Goal: Find specific page/section: Find specific page/section

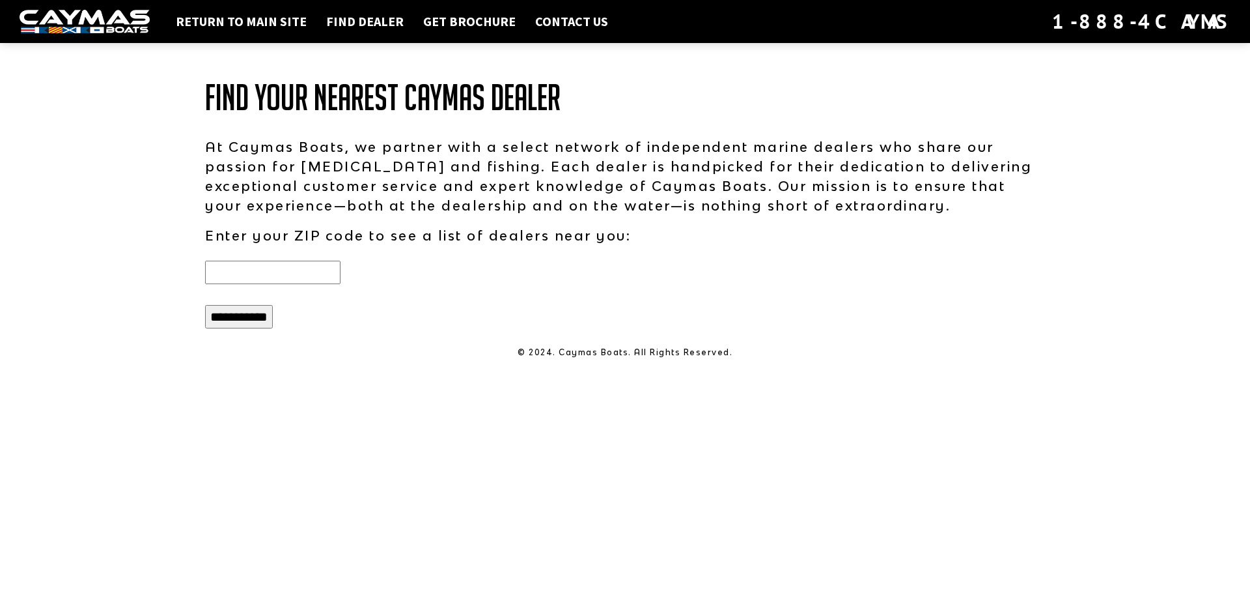
click at [246, 270] on input "text" at bounding box center [272, 272] width 135 height 23
type input "*****"
click at [205, 305] on input "**********" at bounding box center [239, 316] width 68 height 23
